Goal: Information Seeking & Learning: Learn about a topic

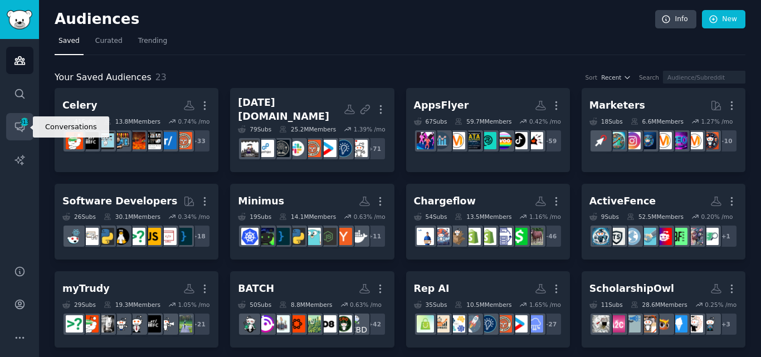
click at [26, 123] on span "313" at bounding box center [24, 122] width 10 height 8
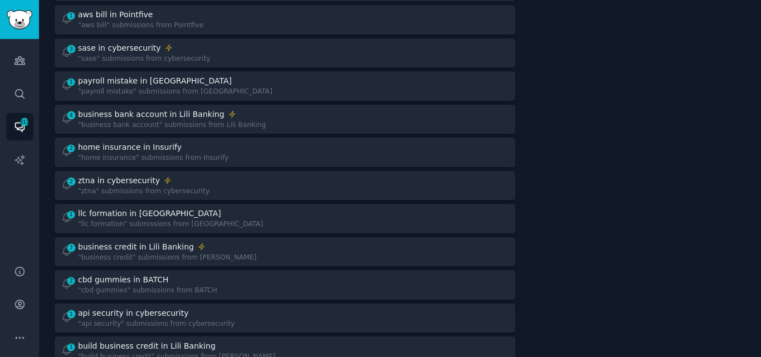
scroll to position [415, 0]
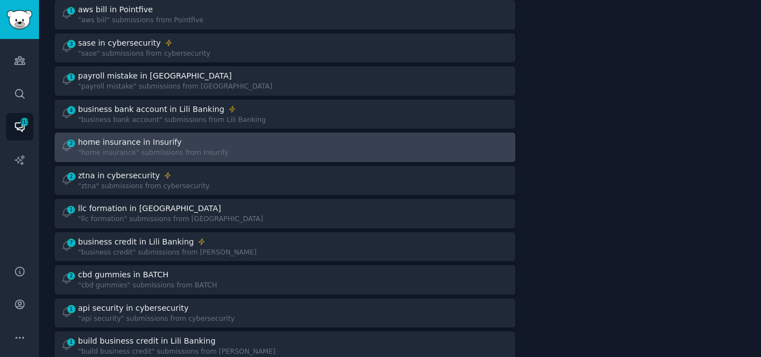
click at [161, 136] on div "home insurance in Insurify" at bounding box center [130, 142] width 104 height 12
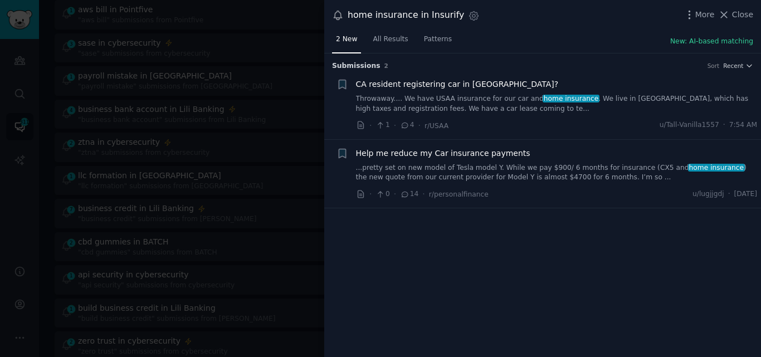
click at [485, 177] on link "...pretty set on new model of Tesla model Y. While we pay $900/ 6 months for in…" at bounding box center [556, 172] width 401 height 19
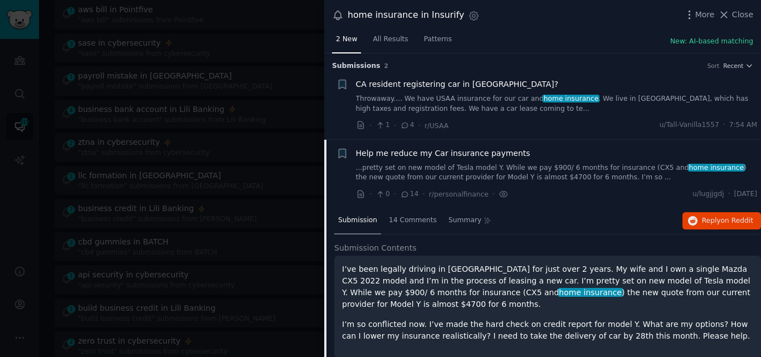
scroll to position [18, 0]
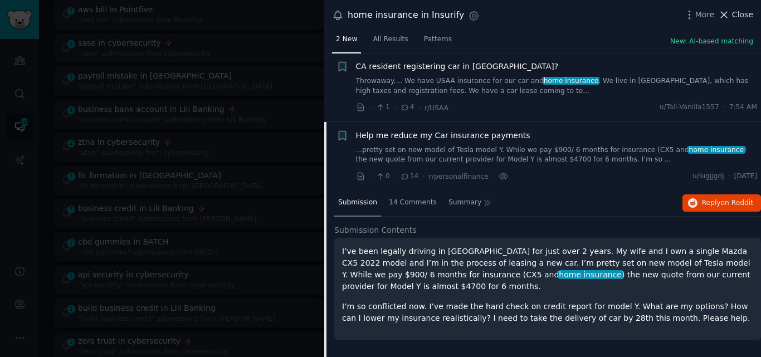
click at [733, 11] on button "Close" at bounding box center [735, 15] width 35 height 12
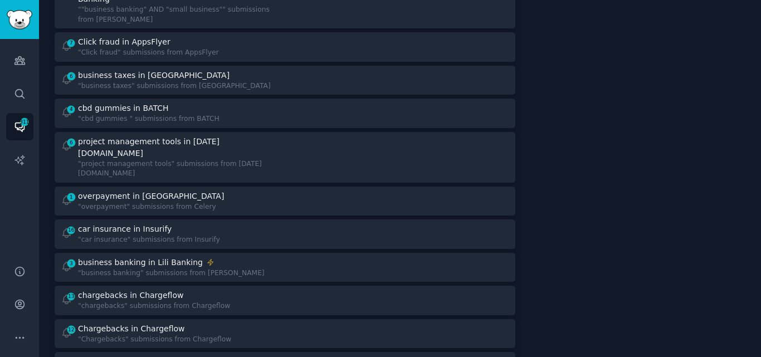
scroll to position [840, 0]
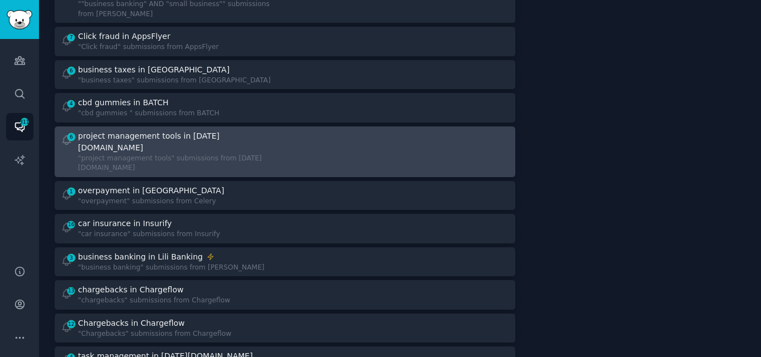
click at [139, 130] on div "project management tools in [DATE][DOMAIN_NAME]" at bounding box center [176, 141] width 197 height 23
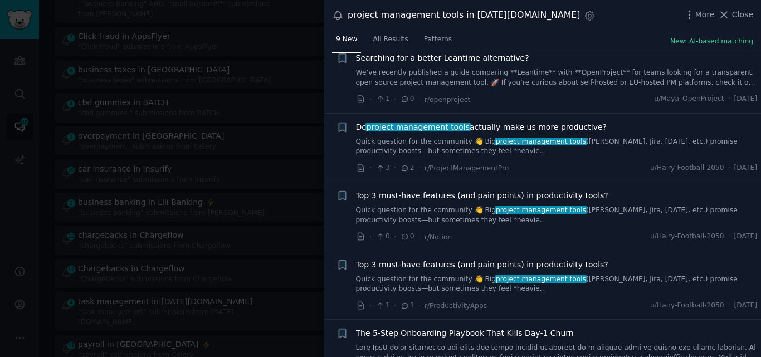
scroll to position [332, 0]
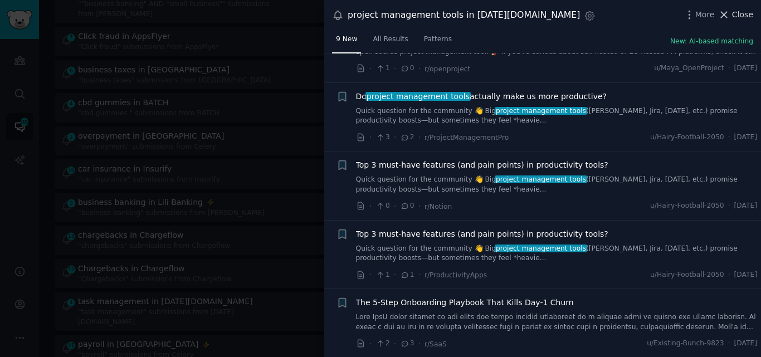
click at [729, 14] on icon at bounding box center [724, 15] width 12 height 12
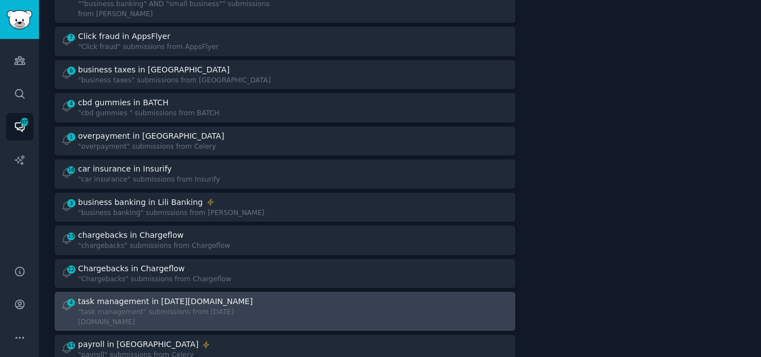
click at [190, 296] on div "task management in [DATE][DOMAIN_NAME]" at bounding box center [165, 302] width 175 height 12
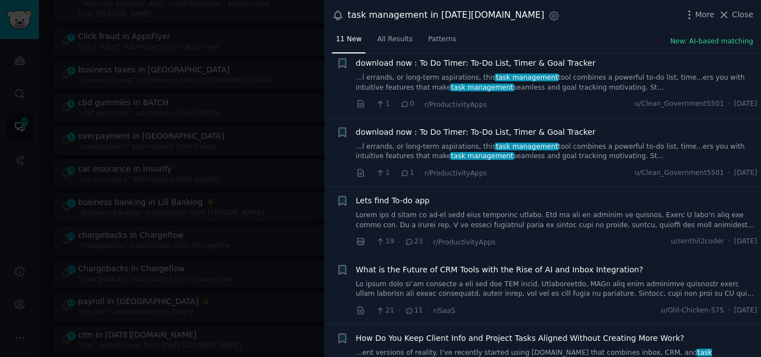
scroll to position [446, 0]
click at [590, 221] on link at bounding box center [556, 219] width 401 height 19
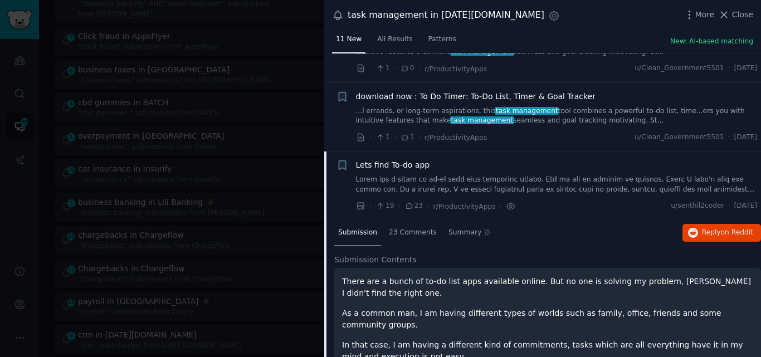
scroll to position [459, 0]
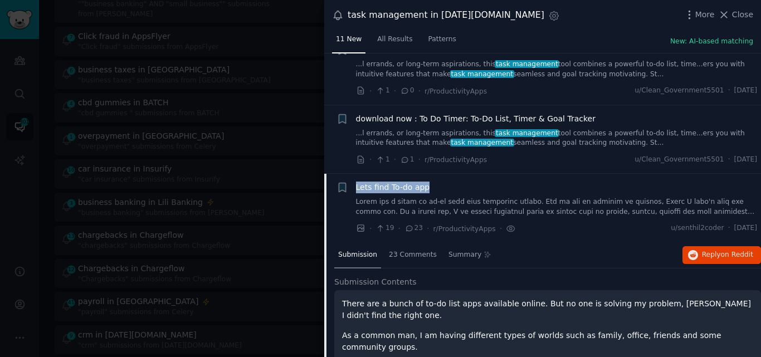
drag, startPoint x: 430, startPoint y: 185, endPoint x: 355, endPoint y: 184, distance: 75.2
click at [355, 184] on div "+ Lets find To-do app · 19 · 23 · r/ProductivityApps · u/senthil2coder · [DATE]" at bounding box center [546, 208] width 421 height 53
copy span "Lets find To-do app"
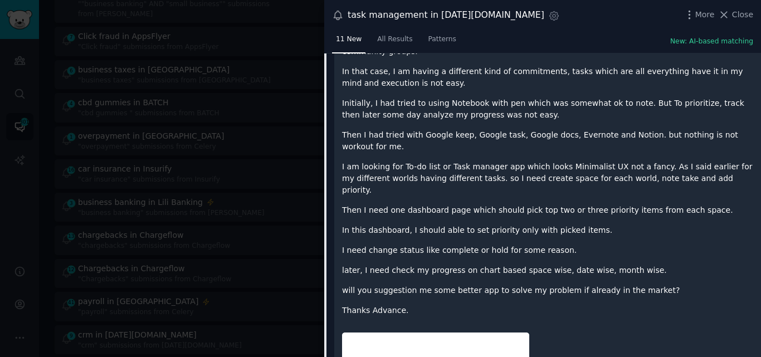
scroll to position [757, 0]
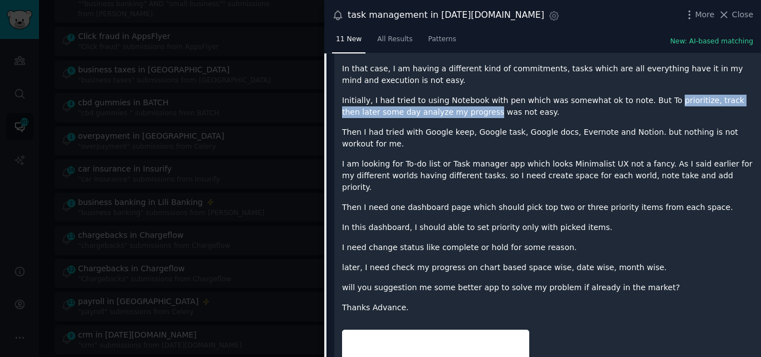
drag, startPoint x: 645, startPoint y: 90, endPoint x: 448, endPoint y: 103, distance: 197.5
click at [448, 103] on p "Initially, I had tried to using Notebook with pen which was somewhat ok to note…" at bounding box center [547, 106] width 411 height 23
copy p "prioritize, track then later some day analyze my progress"
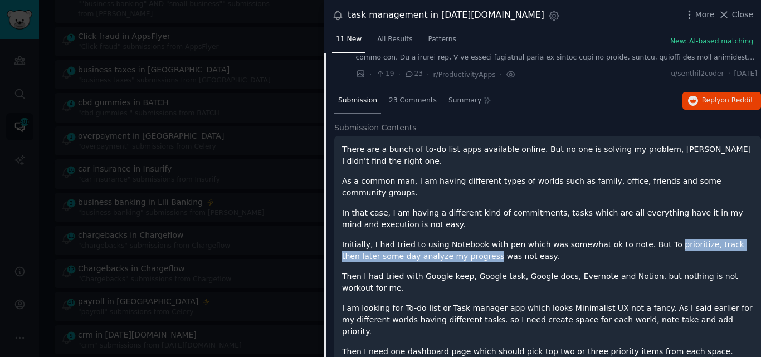
scroll to position [590, 0]
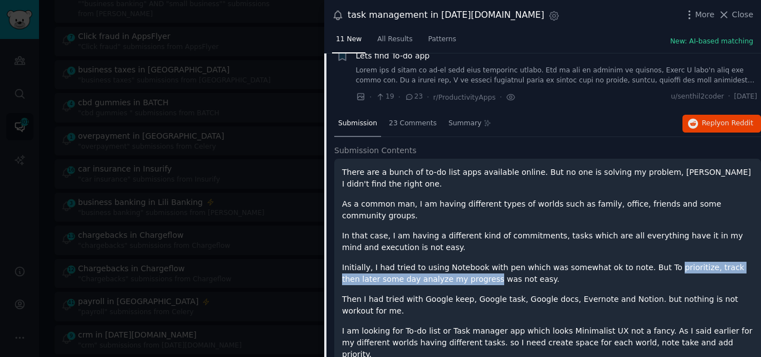
click at [381, 56] on span "Lets find To-do app" at bounding box center [393, 56] width 74 height 12
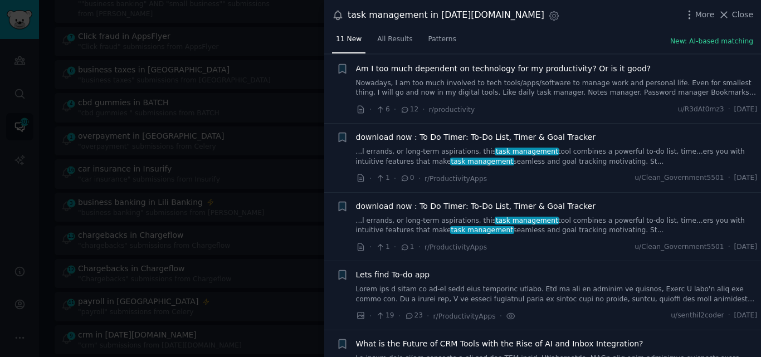
scroll to position [341, 0]
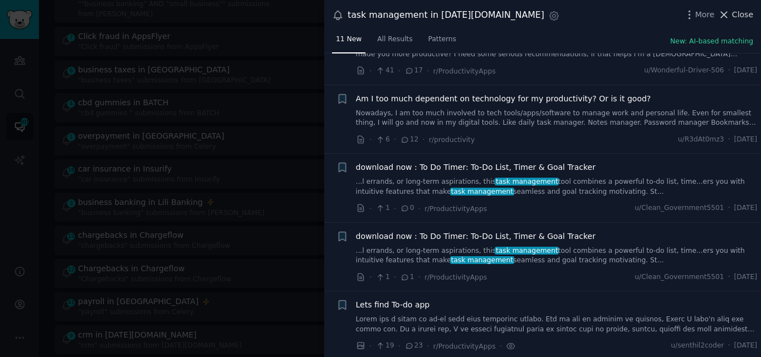
click at [736, 14] on span "Close" at bounding box center [742, 15] width 21 height 12
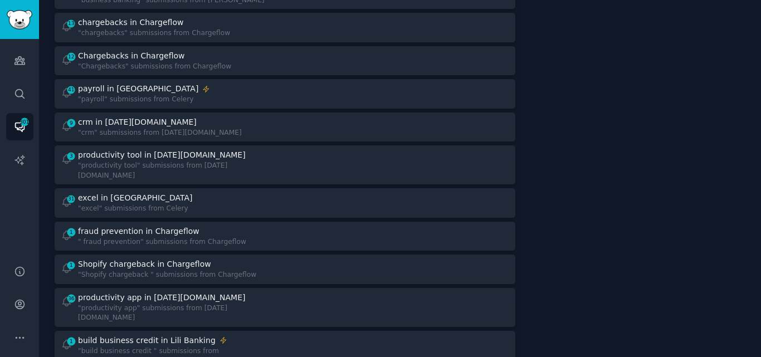
scroll to position [1047, 0]
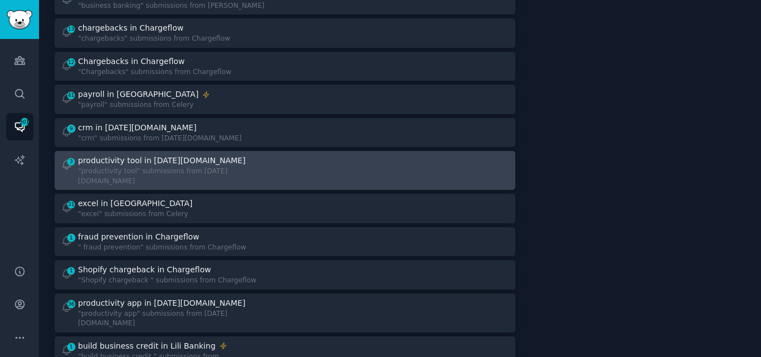
click at [151, 155] on div "productivity tool in [DATE][DOMAIN_NAME]" at bounding box center [162, 161] width 168 height 12
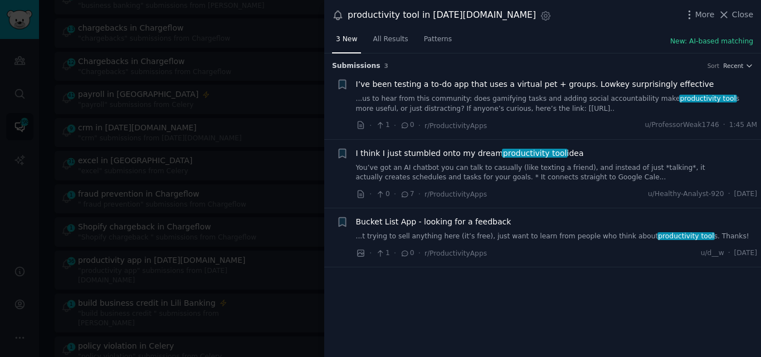
click at [432, 95] on link "...us to hear from this community: does gamifying tasks and adding social accou…" at bounding box center [556, 103] width 401 height 19
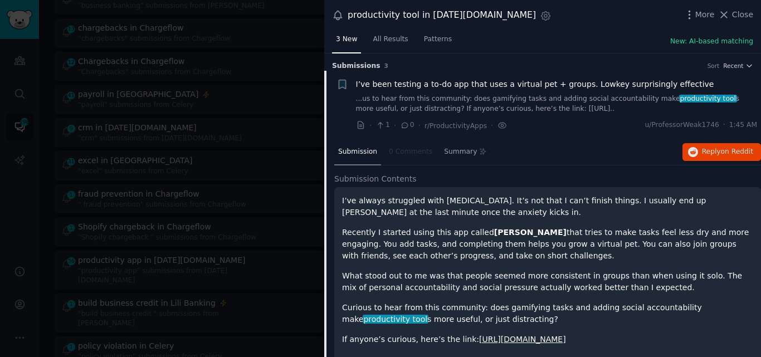
scroll to position [18, 0]
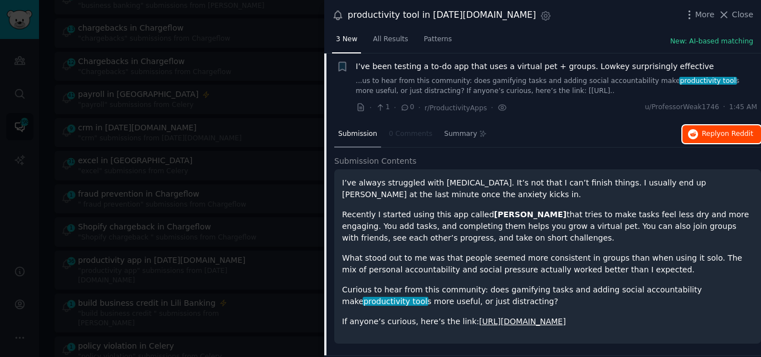
click at [714, 133] on span "Reply on Reddit" at bounding box center [727, 134] width 51 height 10
click at [728, 13] on icon at bounding box center [724, 15] width 12 height 12
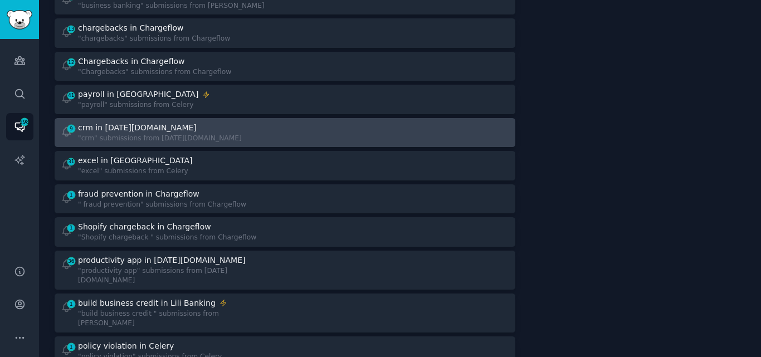
click at [174, 134] on div ""crm" submissions from [DATE][DOMAIN_NAME]" at bounding box center [160, 139] width 164 height 10
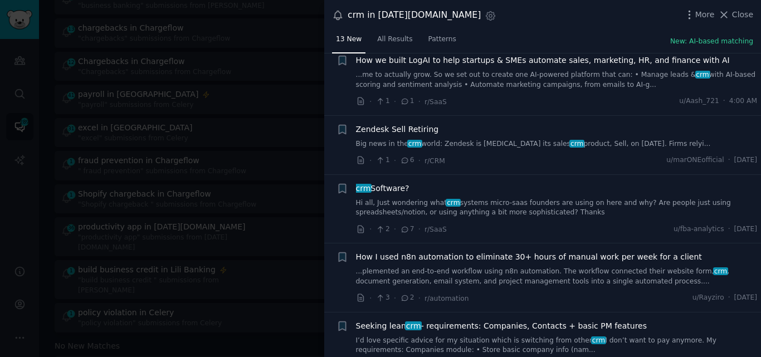
scroll to position [327, 0]
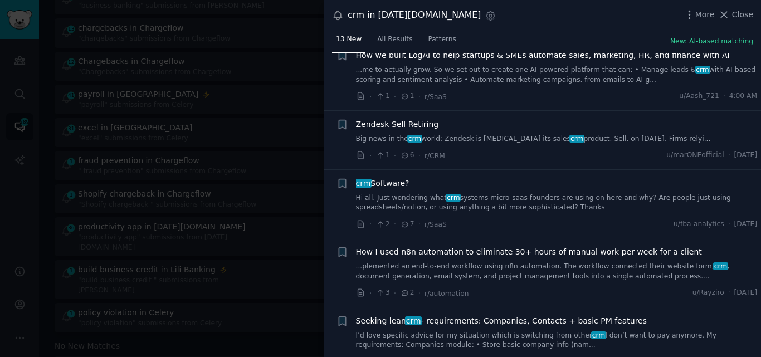
click at [493, 199] on link "Hi all, Just wondering what crm systems micro-saas founders are using on here a…" at bounding box center [556, 202] width 401 height 19
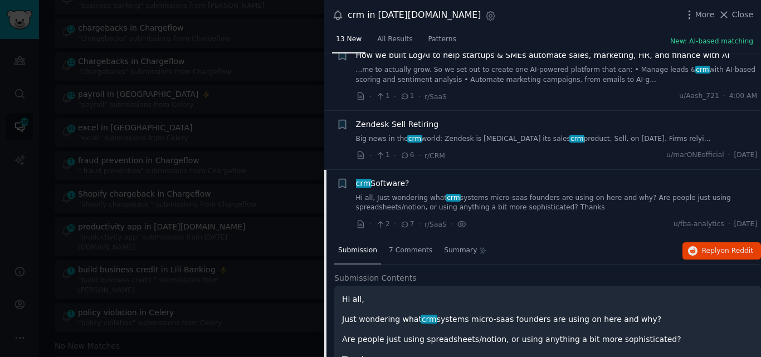
scroll to position [444, 0]
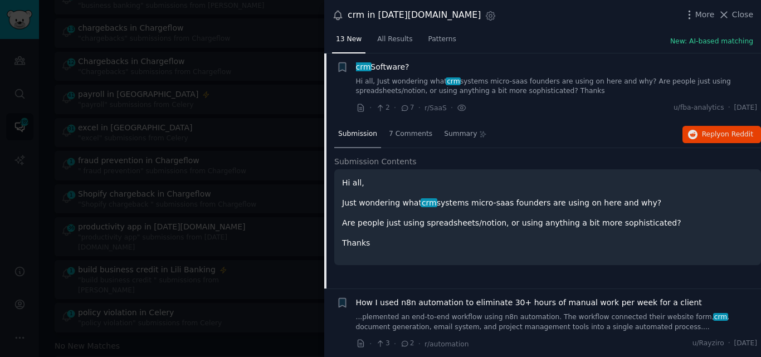
drag, startPoint x: 412, startPoint y: 67, endPoint x: 354, endPoint y: 65, distance: 57.9
click at [354, 65] on div "+ crm Software? Hi all, Just wondering what crm systems micro-saas founders are…" at bounding box center [546, 87] width 421 height 53
copy span "crm Software?"
click at [384, 66] on span "crm Software?" at bounding box center [382, 67] width 53 height 12
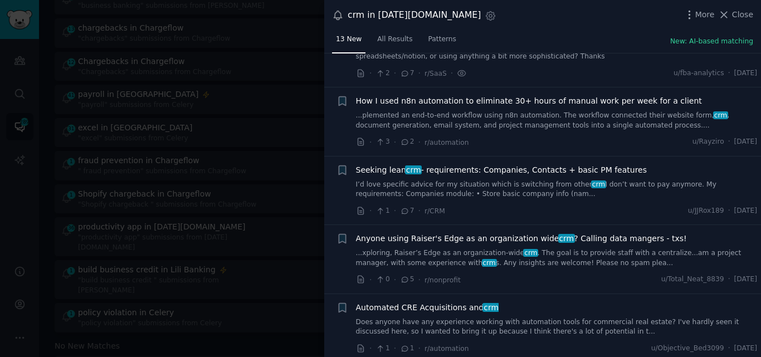
scroll to position [475, 0]
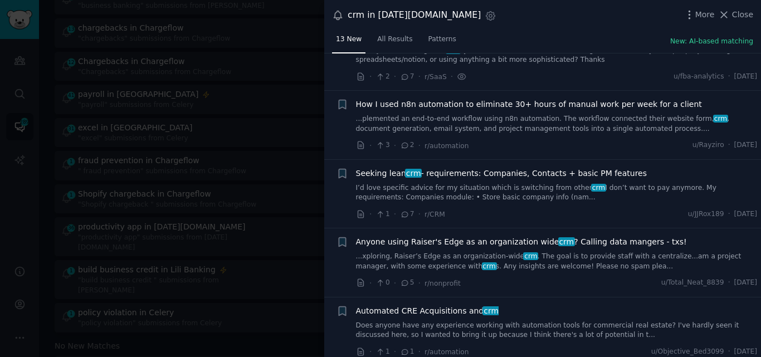
click at [454, 187] on link "I’d love specific advice for my situation which is switching from other crm I d…" at bounding box center [556, 192] width 401 height 19
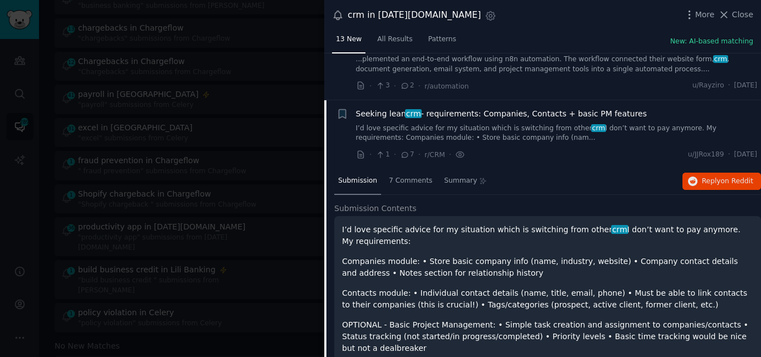
scroll to position [524, 0]
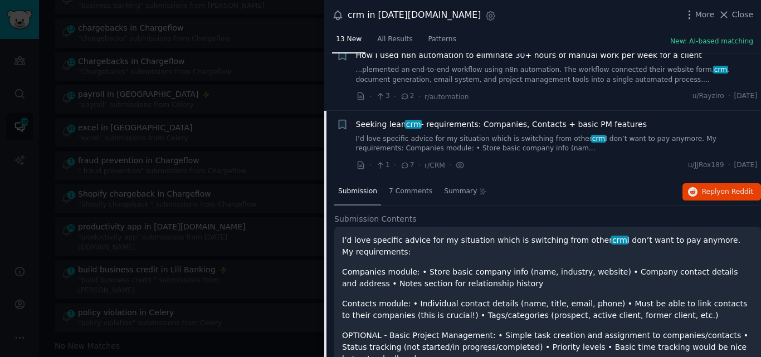
drag, startPoint x: 636, startPoint y: 124, endPoint x: 353, endPoint y: 123, distance: 282.9
click at [353, 123] on div "Bookmark this conversation + Seeking lean crm - requirements: Companies, Contac…" at bounding box center [546, 145] width 421 height 53
click at [729, 16] on icon at bounding box center [724, 15] width 12 height 12
